Goal: Find specific page/section: Find specific page/section

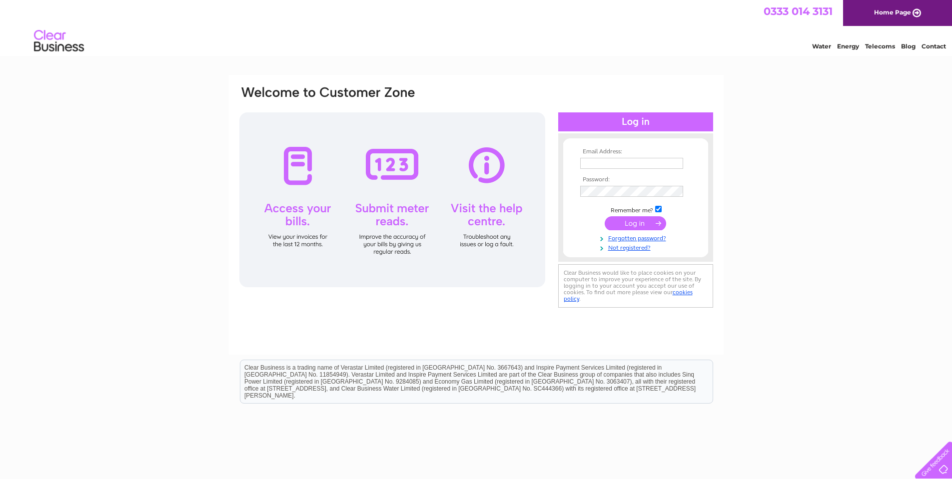
type input "exmoorfuels@aol.com"
click at [648, 224] on input "submit" at bounding box center [635, 223] width 61 height 14
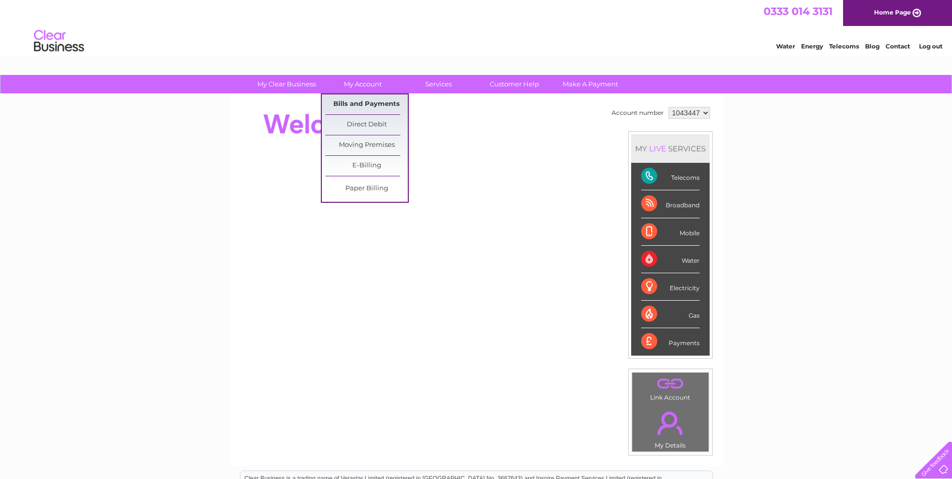
click at [344, 106] on link "Bills and Payments" at bounding box center [366, 104] width 82 height 20
click at [376, 99] on link "Bills and Payments" at bounding box center [366, 104] width 82 height 20
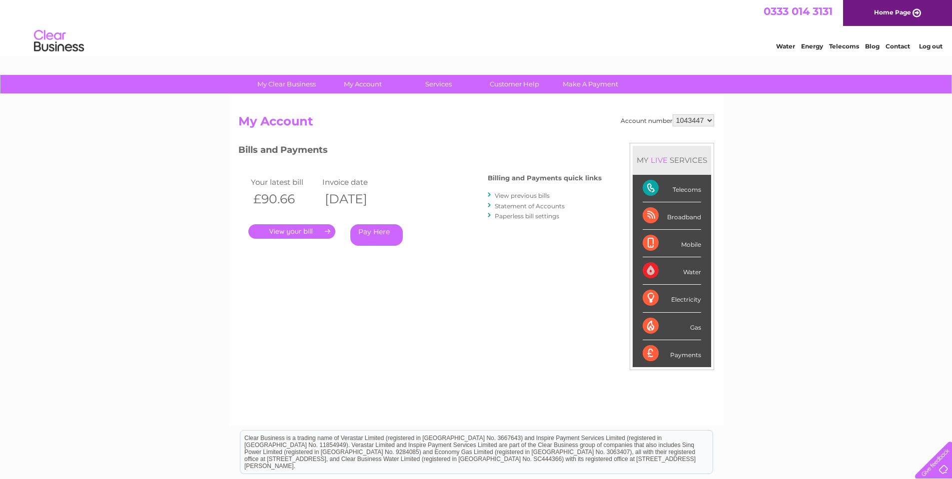
click at [299, 229] on link "." at bounding box center [291, 231] width 87 height 14
